Goal: Transaction & Acquisition: Book appointment/travel/reservation

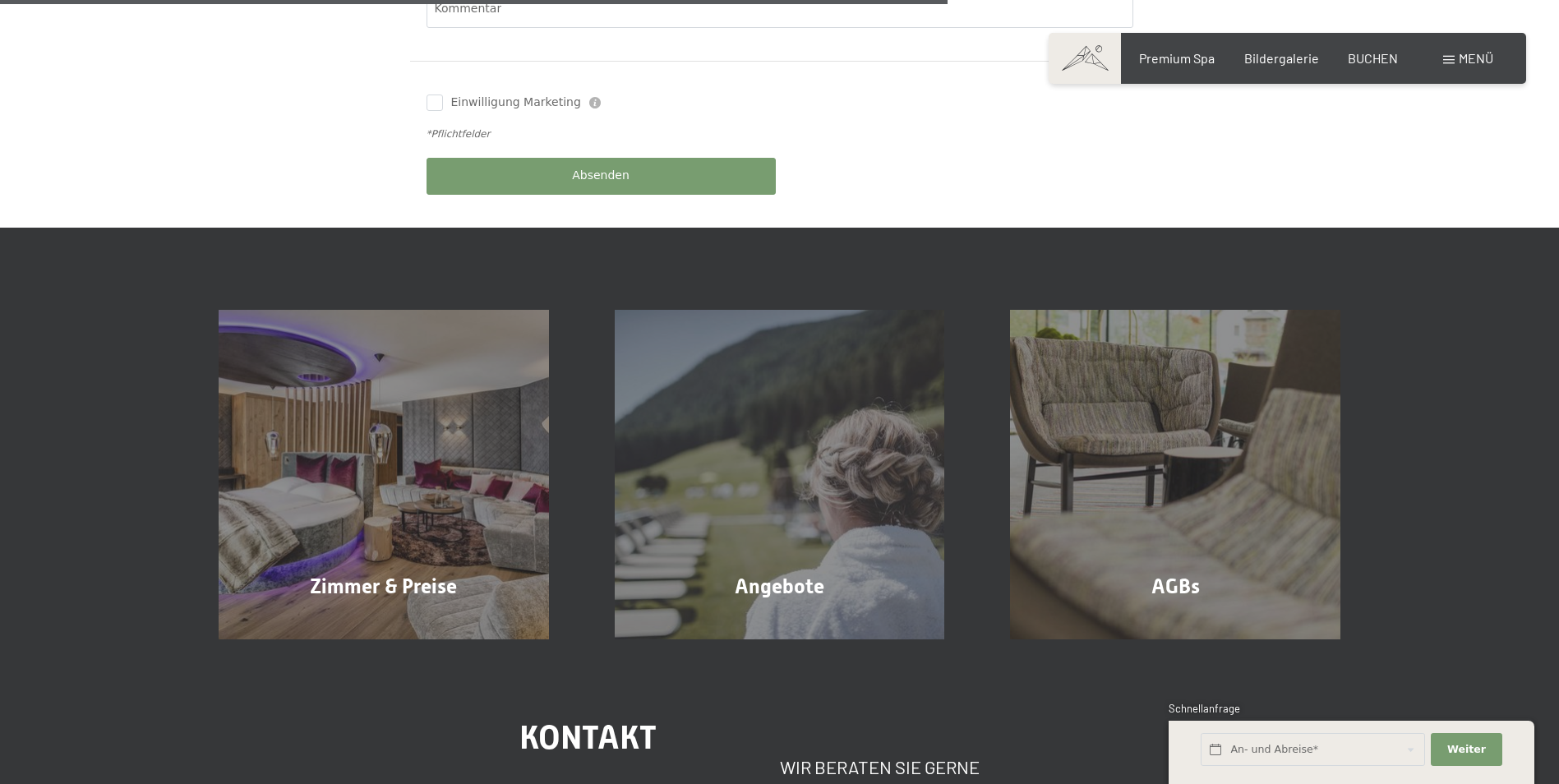
scroll to position [904, 0]
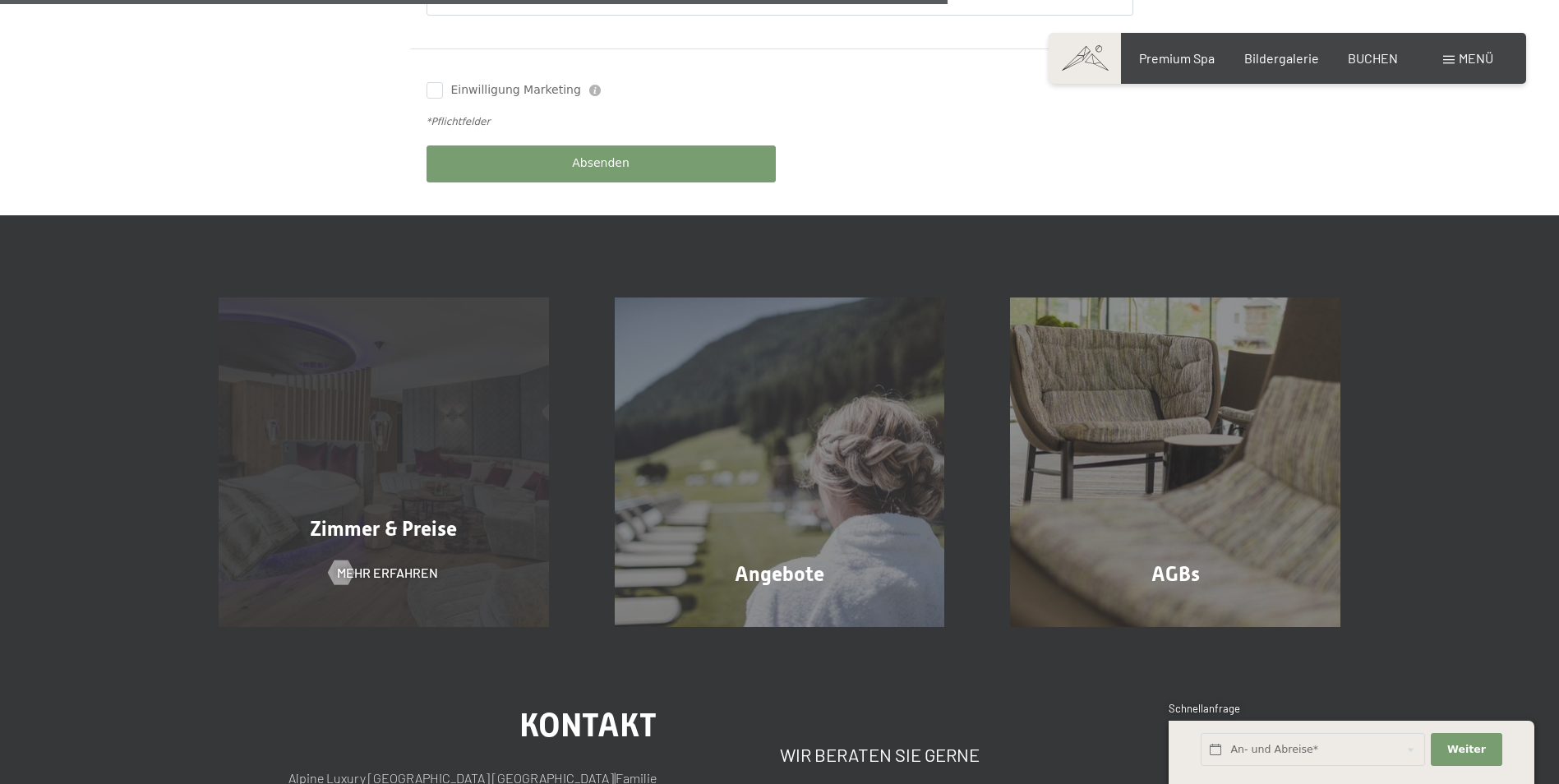
click at [372, 517] on span "Zimmer & Preise" at bounding box center [383, 528] width 147 height 24
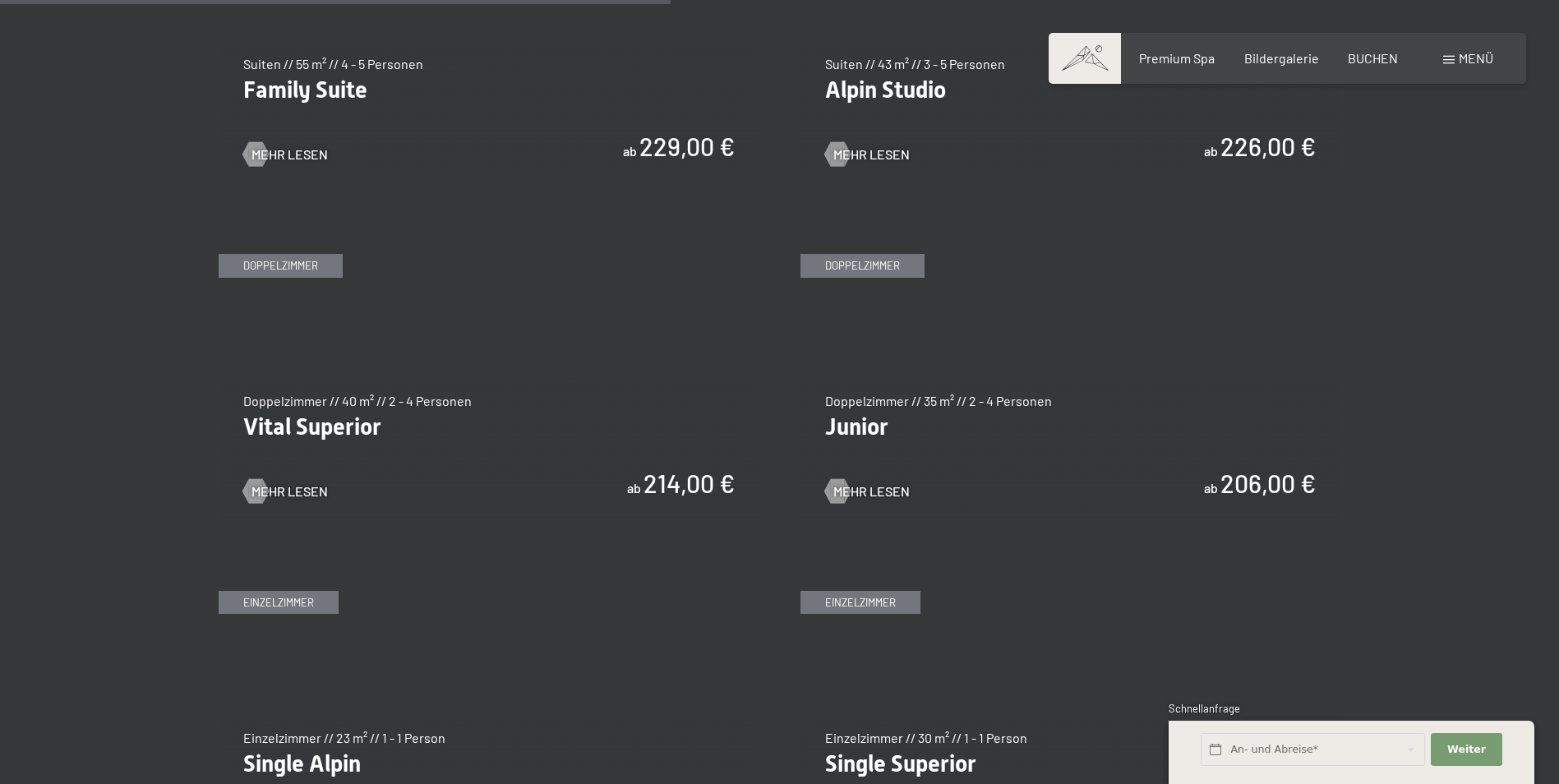
scroll to position [2300, 0]
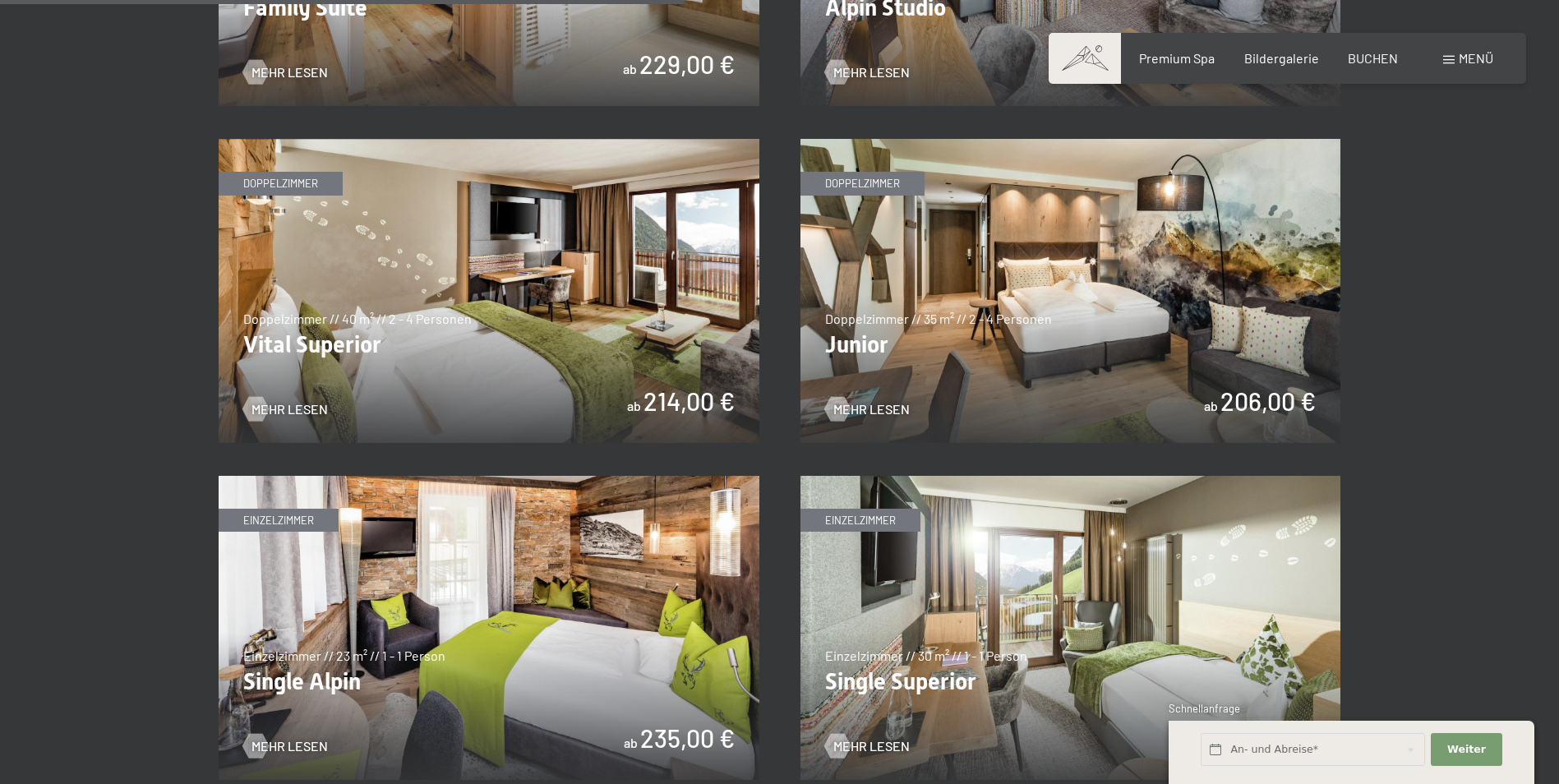
click at [861, 181] on img at bounding box center [1070, 290] width 541 height 304
